Goal: Information Seeking & Learning: Check status

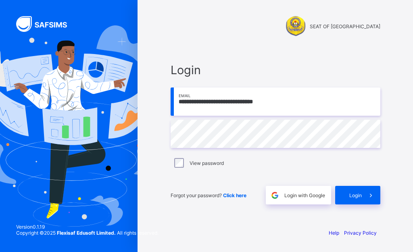
type input "**********"
click at [353, 193] on span "Login" at bounding box center [355, 195] width 12 height 6
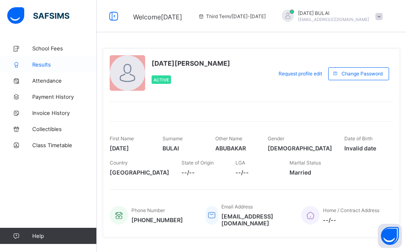
click at [40, 62] on span "Results" at bounding box center [64, 64] width 65 height 6
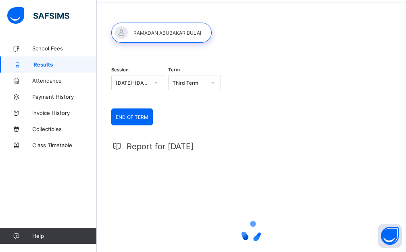
scroll to position [81, 0]
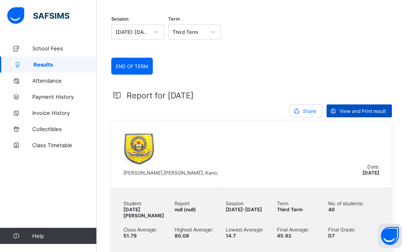
click at [362, 110] on span "View and Print result" at bounding box center [363, 111] width 46 height 6
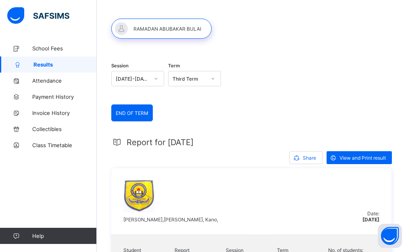
scroll to position [0, 0]
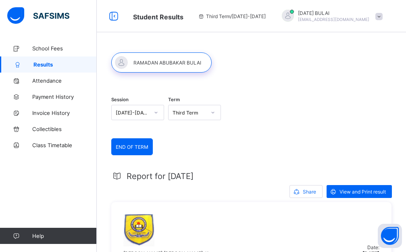
click at [383, 19] on span at bounding box center [378, 16] width 7 height 7
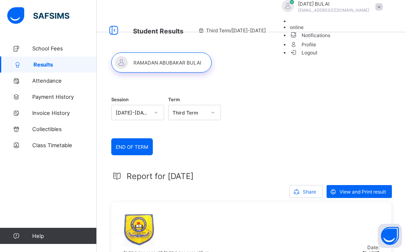
click at [318, 57] on span "Logout" at bounding box center [304, 52] width 28 height 8
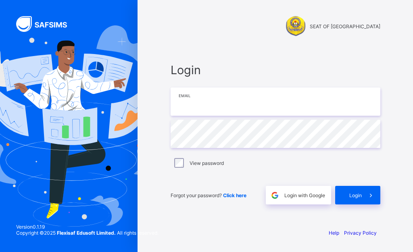
click at [206, 98] on input "email" at bounding box center [276, 101] width 210 height 28
type input "**********"
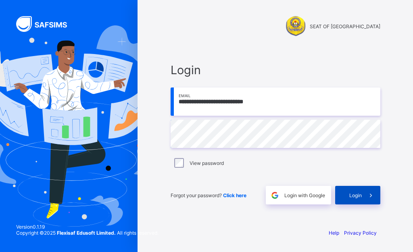
click at [356, 200] on div "Login" at bounding box center [357, 195] width 45 height 19
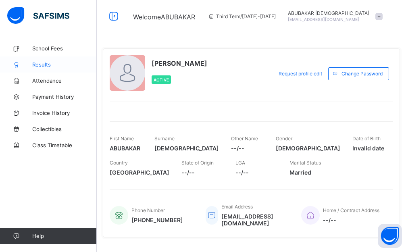
click at [47, 69] on link "Results" at bounding box center [48, 64] width 97 height 16
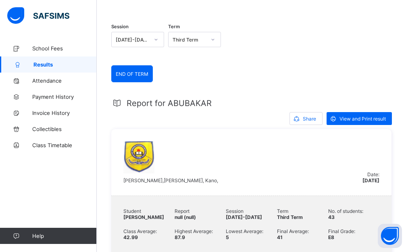
scroll to position [121, 0]
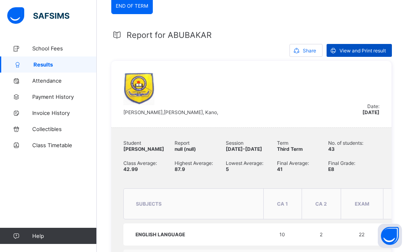
click at [365, 54] on span "View and Print result" at bounding box center [363, 51] width 46 height 6
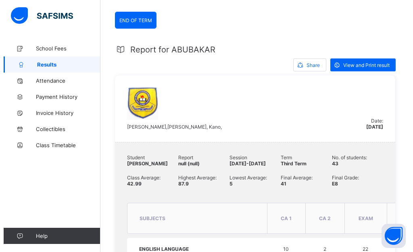
scroll to position [0, 0]
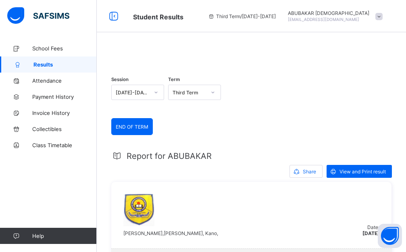
click at [359, 19] on span "[EMAIL_ADDRESS][DOMAIN_NAME]" at bounding box center [323, 19] width 71 height 5
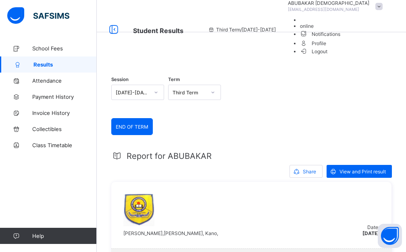
click at [328, 56] on span "Logout" at bounding box center [314, 51] width 28 height 8
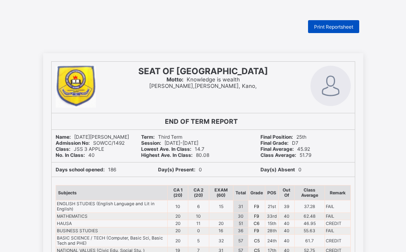
click at [327, 29] on div "Print Reportsheet" at bounding box center [333, 26] width 51 height 13
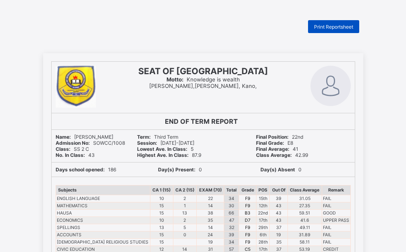
click at [332, 25] on span "Print Reportsheet" at bounding box center [333, 27] width 39 height 6
